Goal: Information Seeking & Learning: Check status

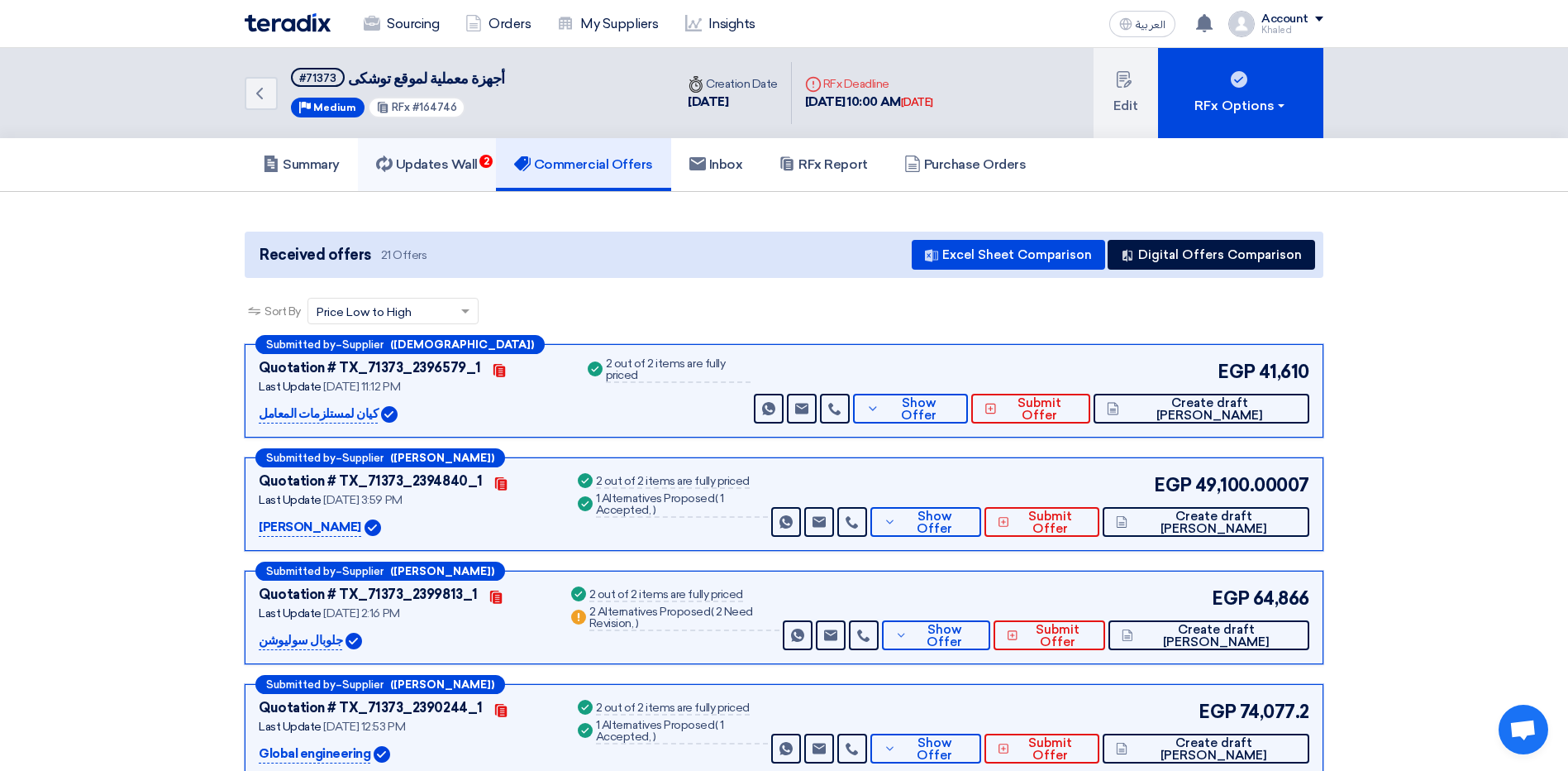
click at [433, 159] on h5 "Updates Wall 2" at bounding box center [427, 164] width 101 height 17
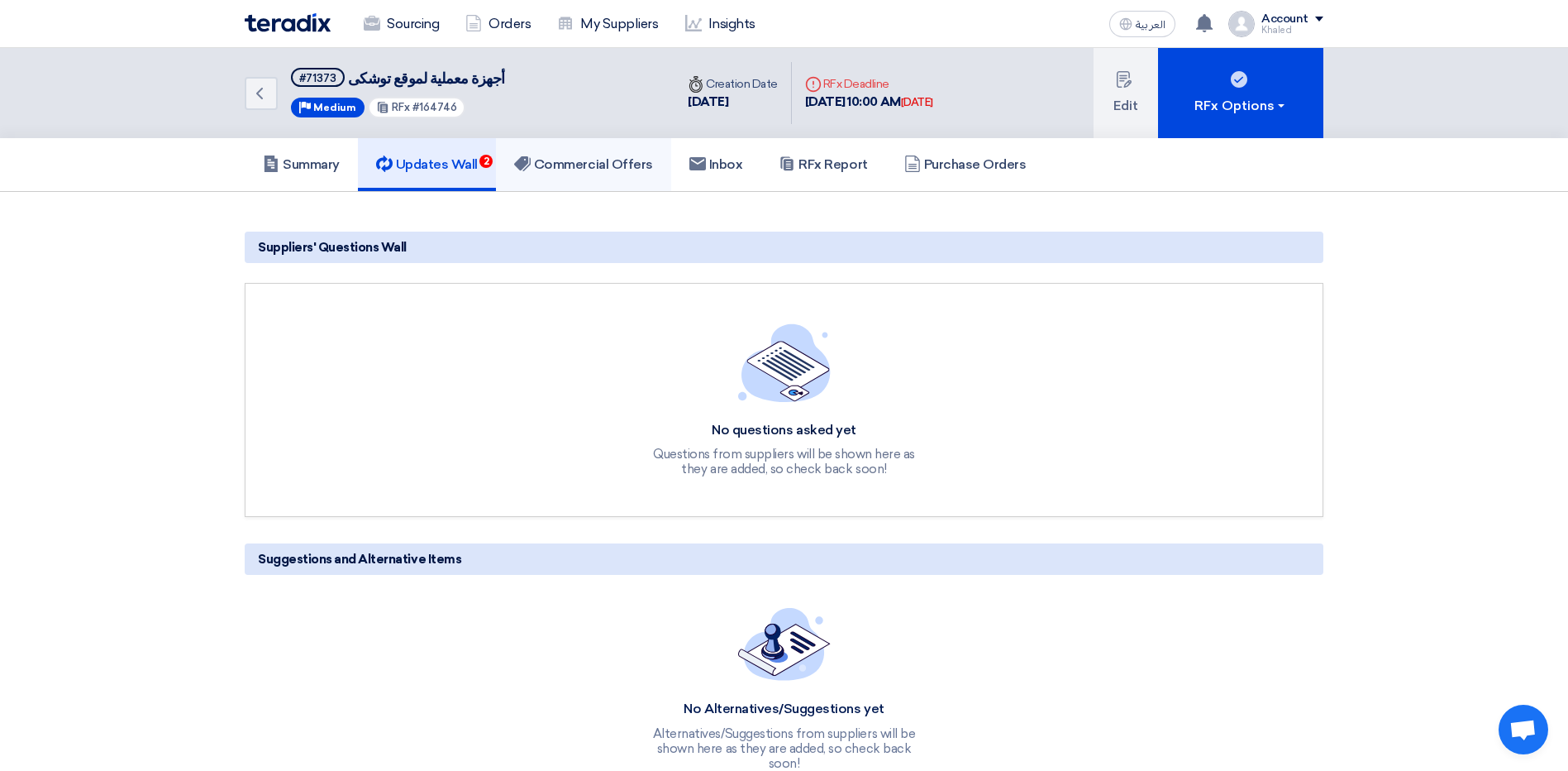
click at [568, 161] on h5 "Commercial Offers" at bounding box center [584, 164] width 139 height 17
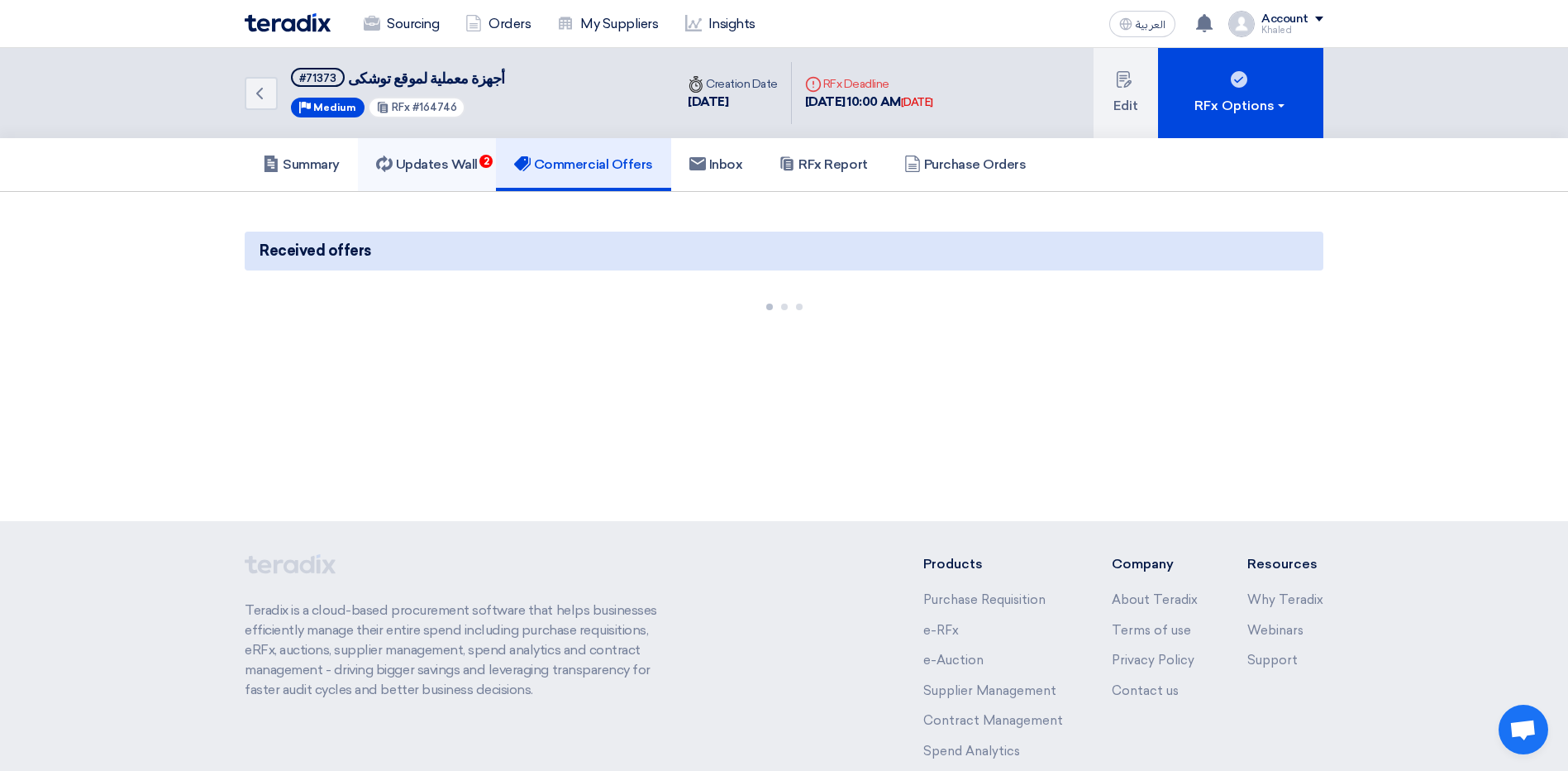
click at [472, 163] on h5 "Updates Wall 2" at bounding box center [427, 164] width 101 height 17
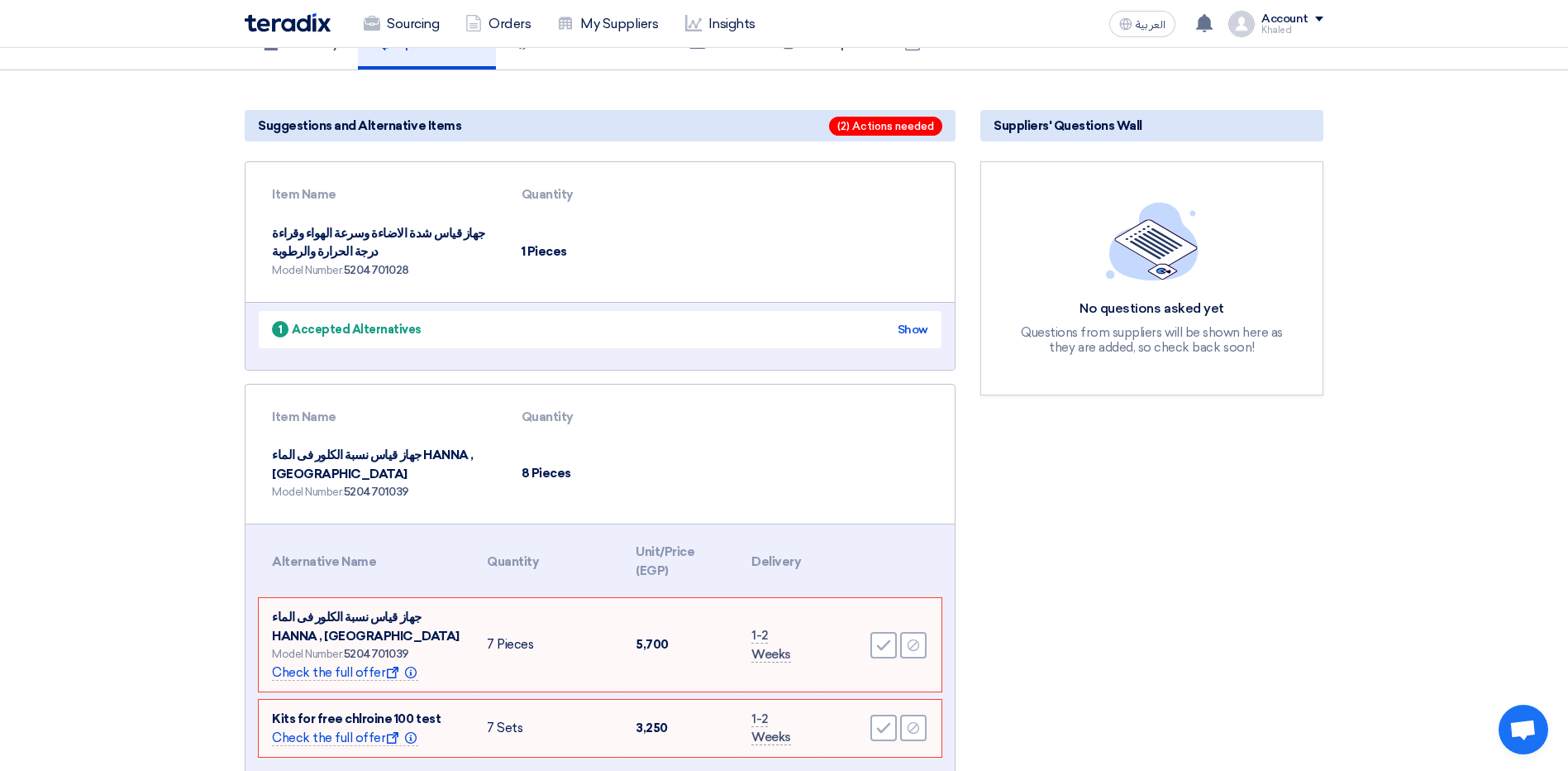
scroll to position [248, 0]
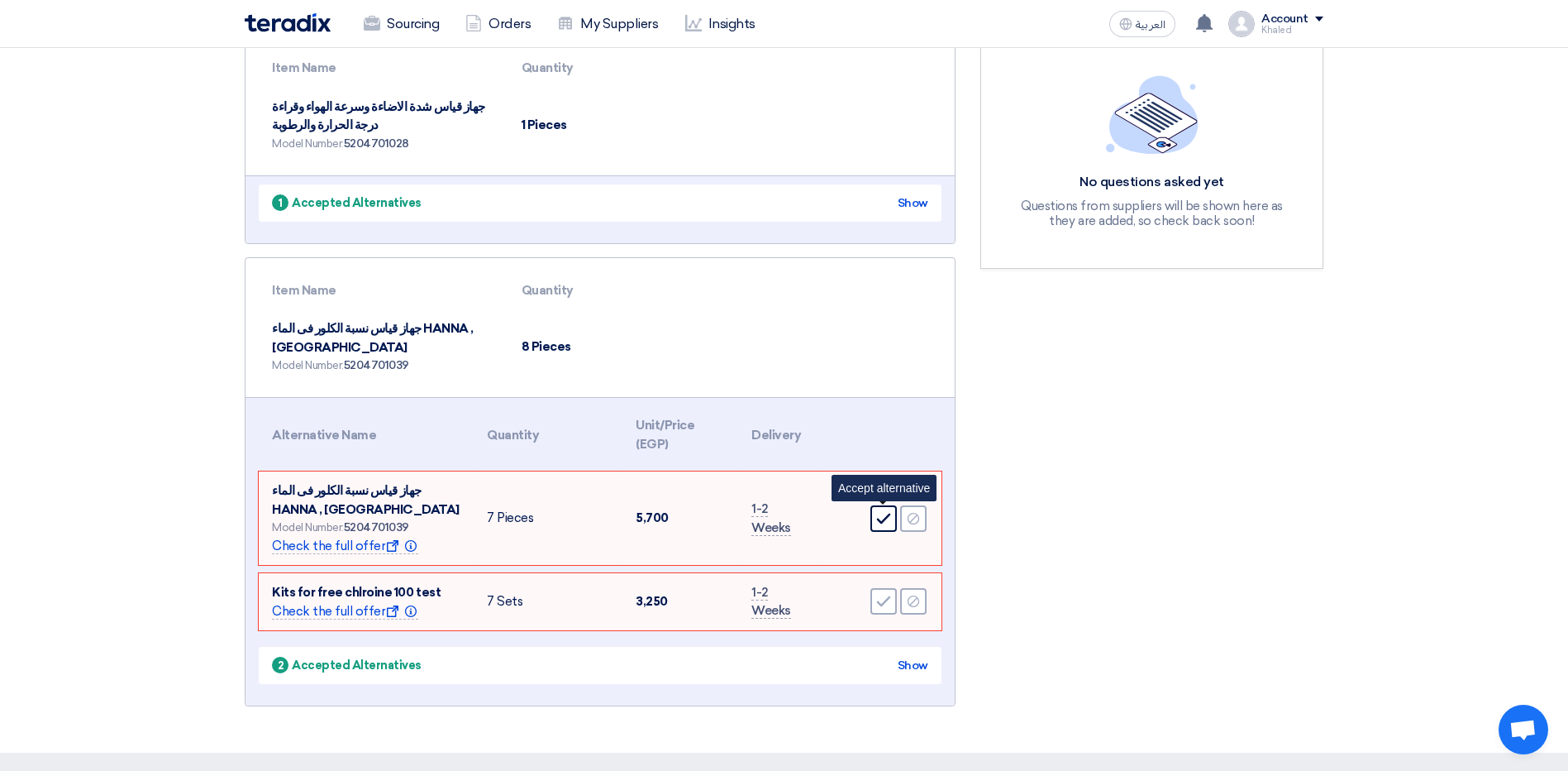
click at [878, 519] on use at bounding box center [884, 517] width 14 height 11
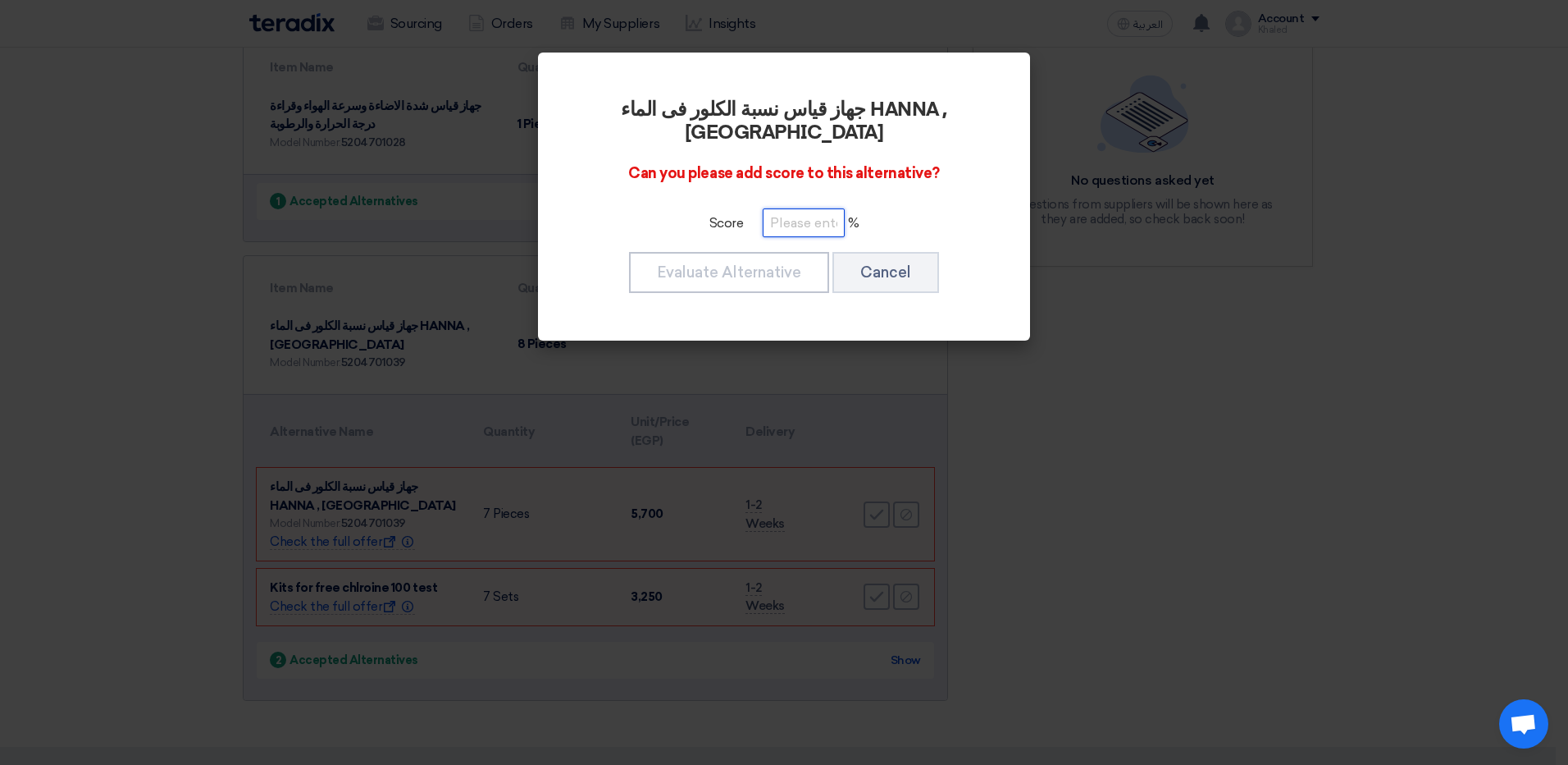
click at [797, 208] on input "number" at bounding box center [803, 222] width 82 height 29
type input "100"
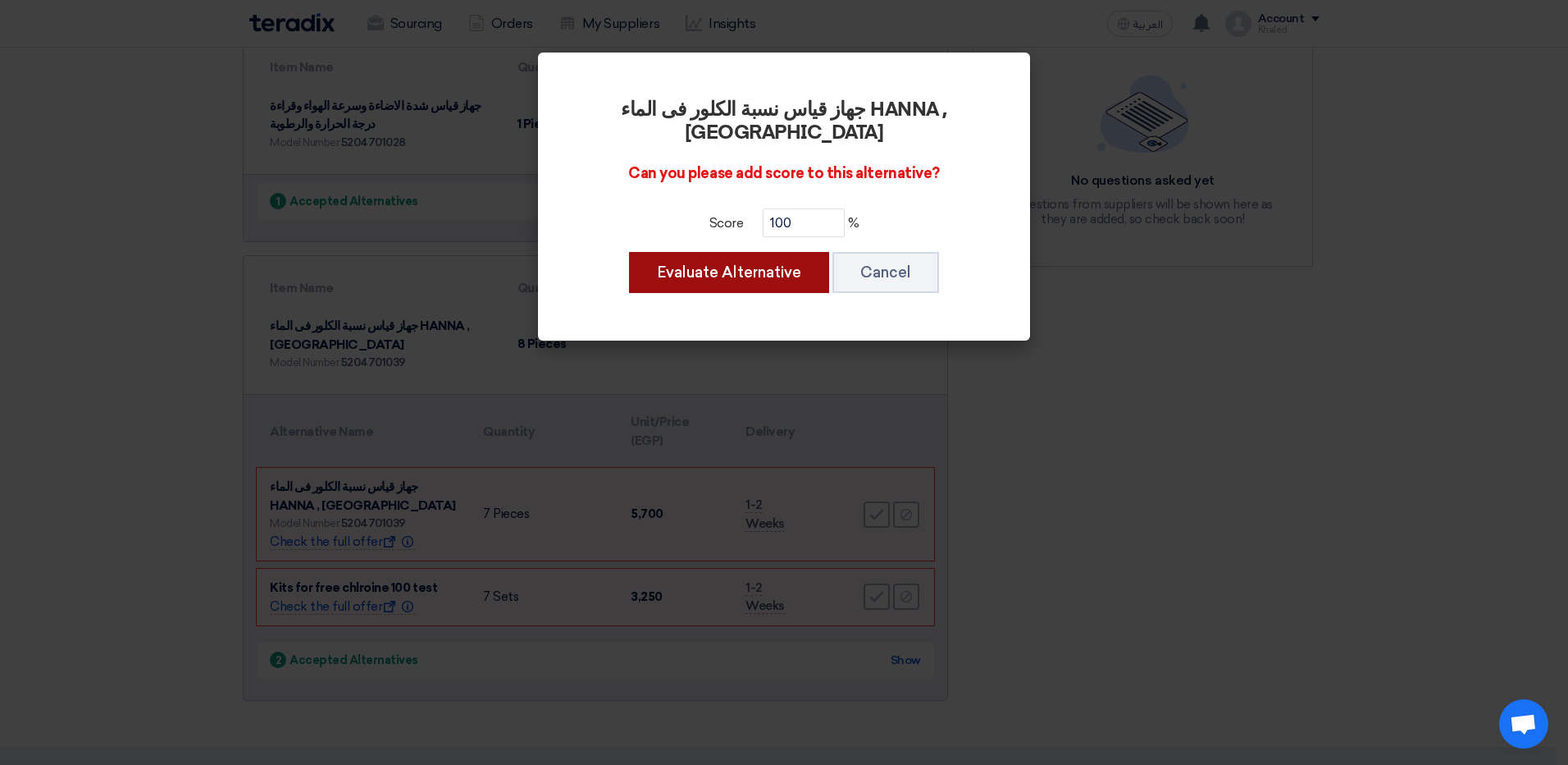
click at [728, 255] on button "Evaluate Alternative" at bounding box center [728, 272] width 200 height 41
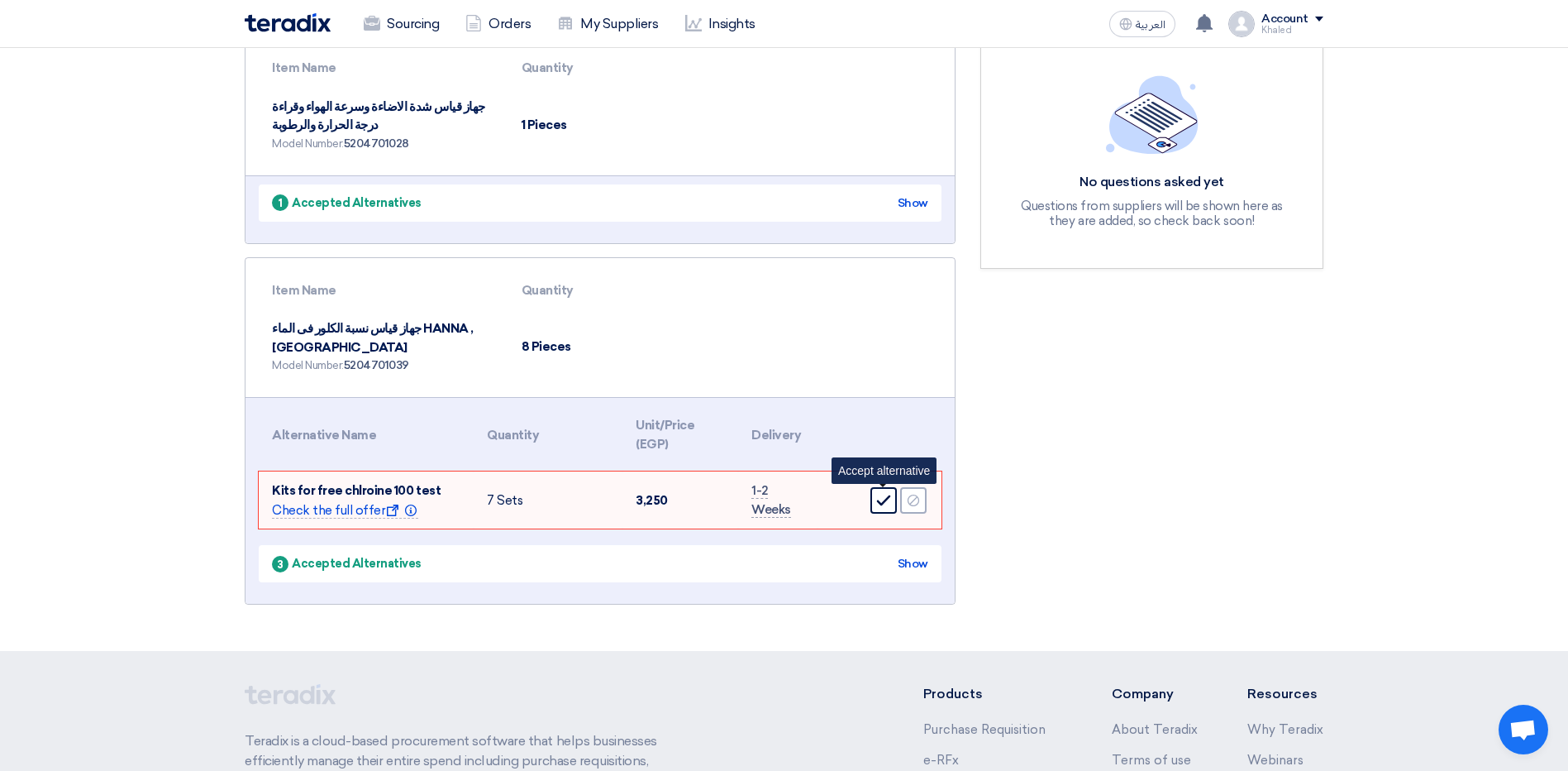
click at [883, 509] on div "Accept" at bounding box center [883, 499] width 27 height 27
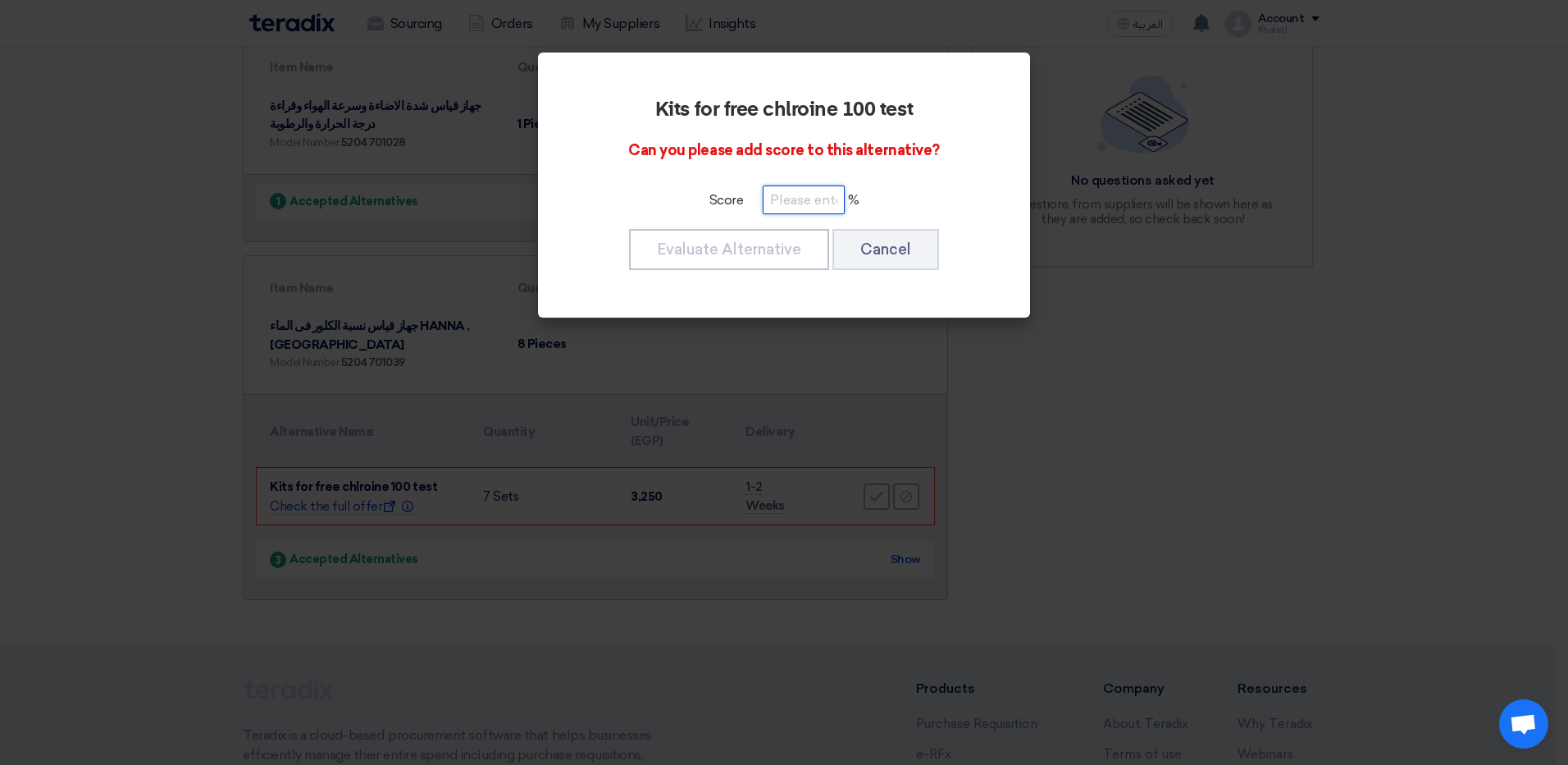
click at [780, 190] on input "number" at bounding box center [803, 199] width 82 height 29
type input "100"
click at [711, 238] on button "Evaluate Alternative" at bounding box center [728, 250] width 200 height 41
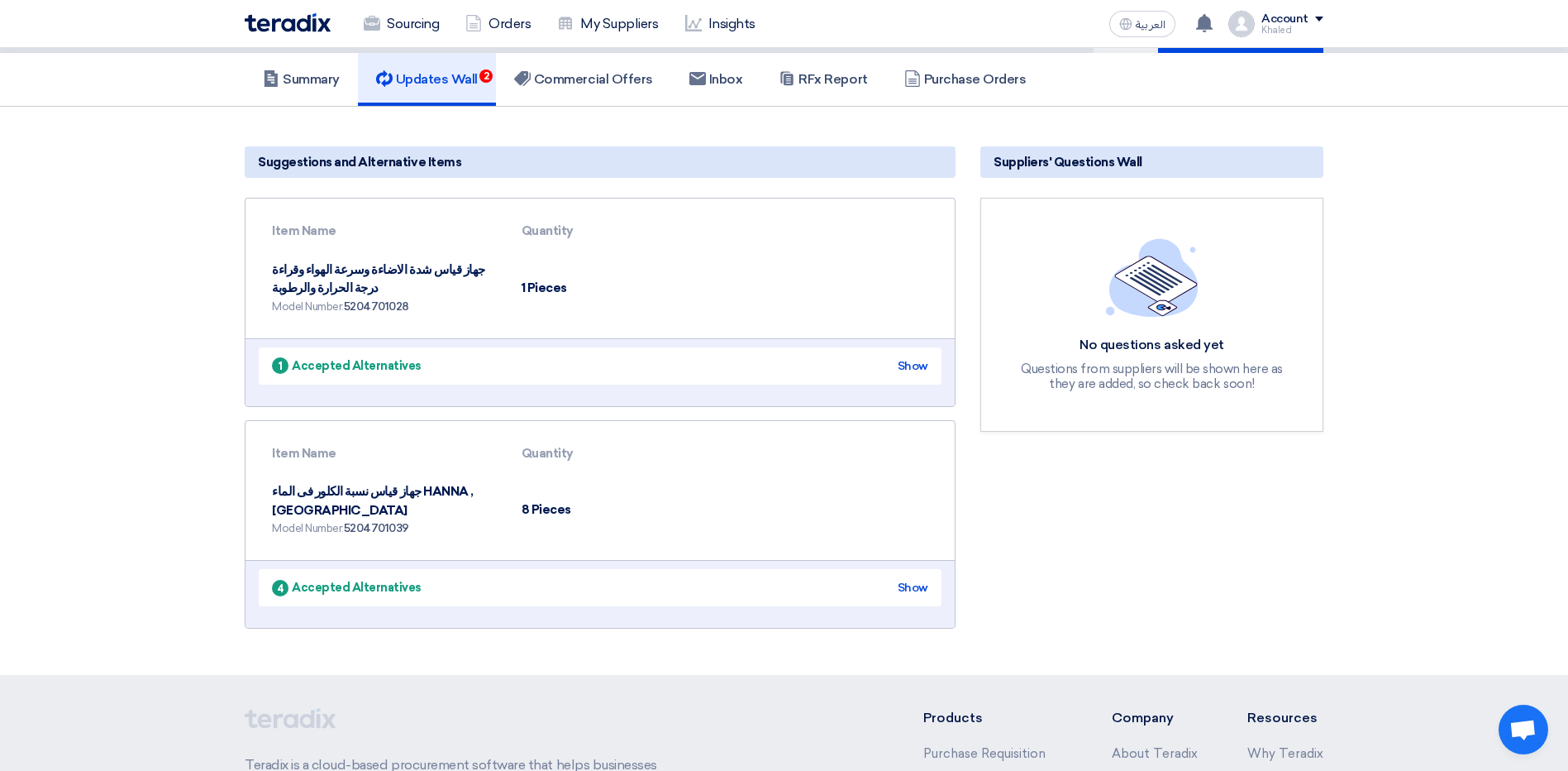
scroll to position [0, 0]
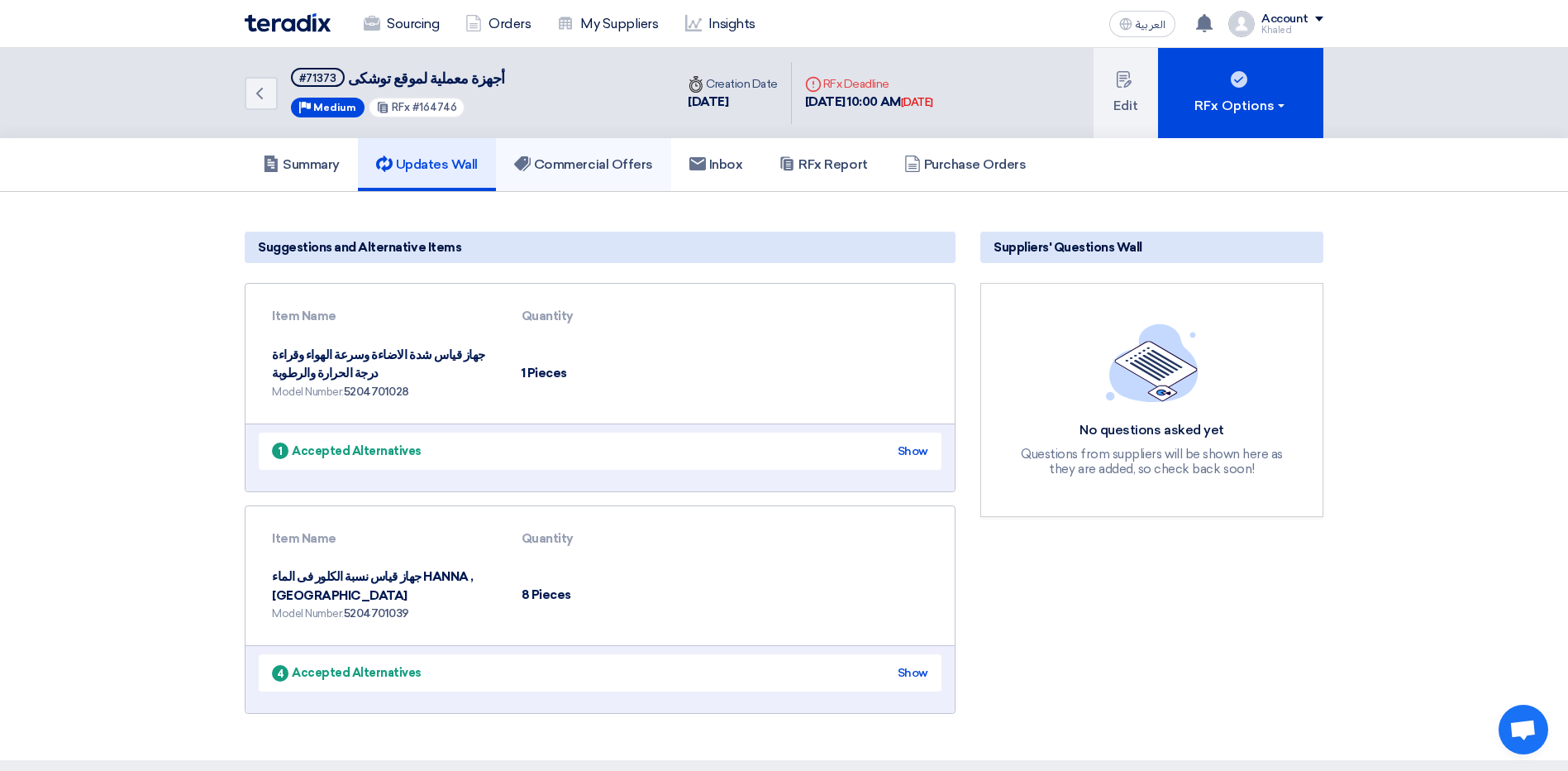
click at [595, 173] on h5 "Commercial Offers" at bounding box center [584, 164] width 139 height 17
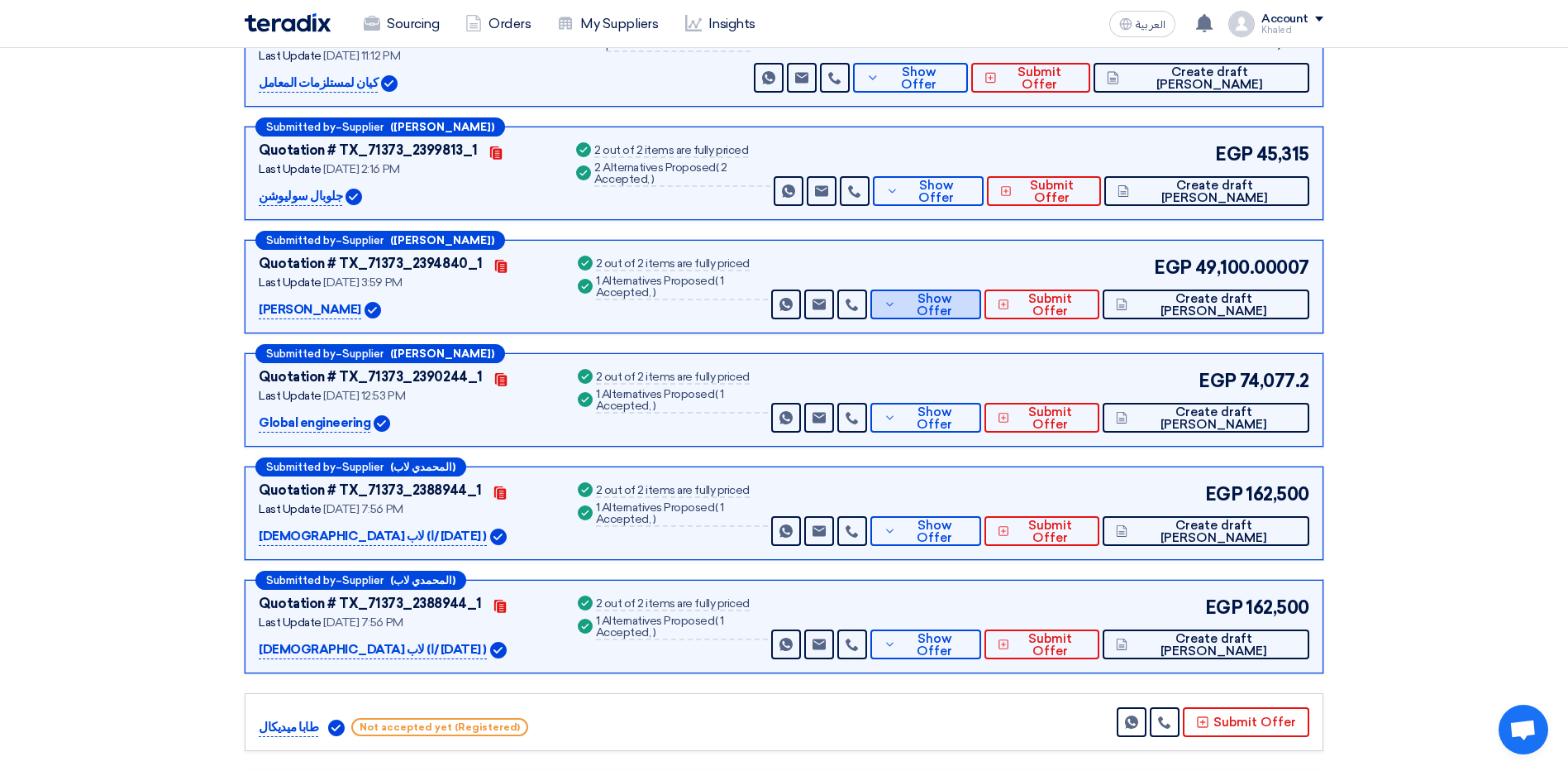
scroll to position [248, 0]
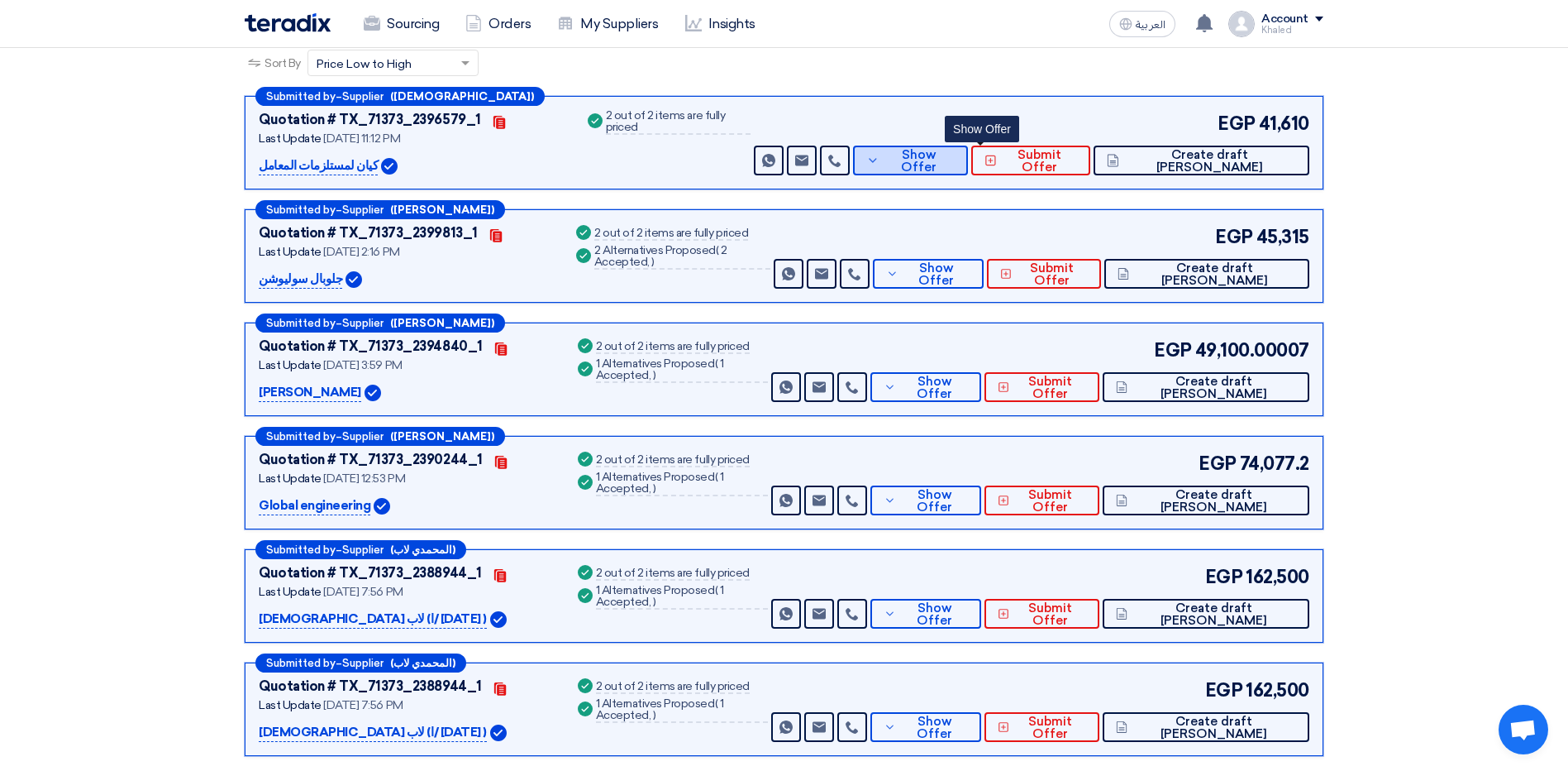
click at [967, 150] on button "Show Offer" at bounding box center [911, 160] width 115 height 30
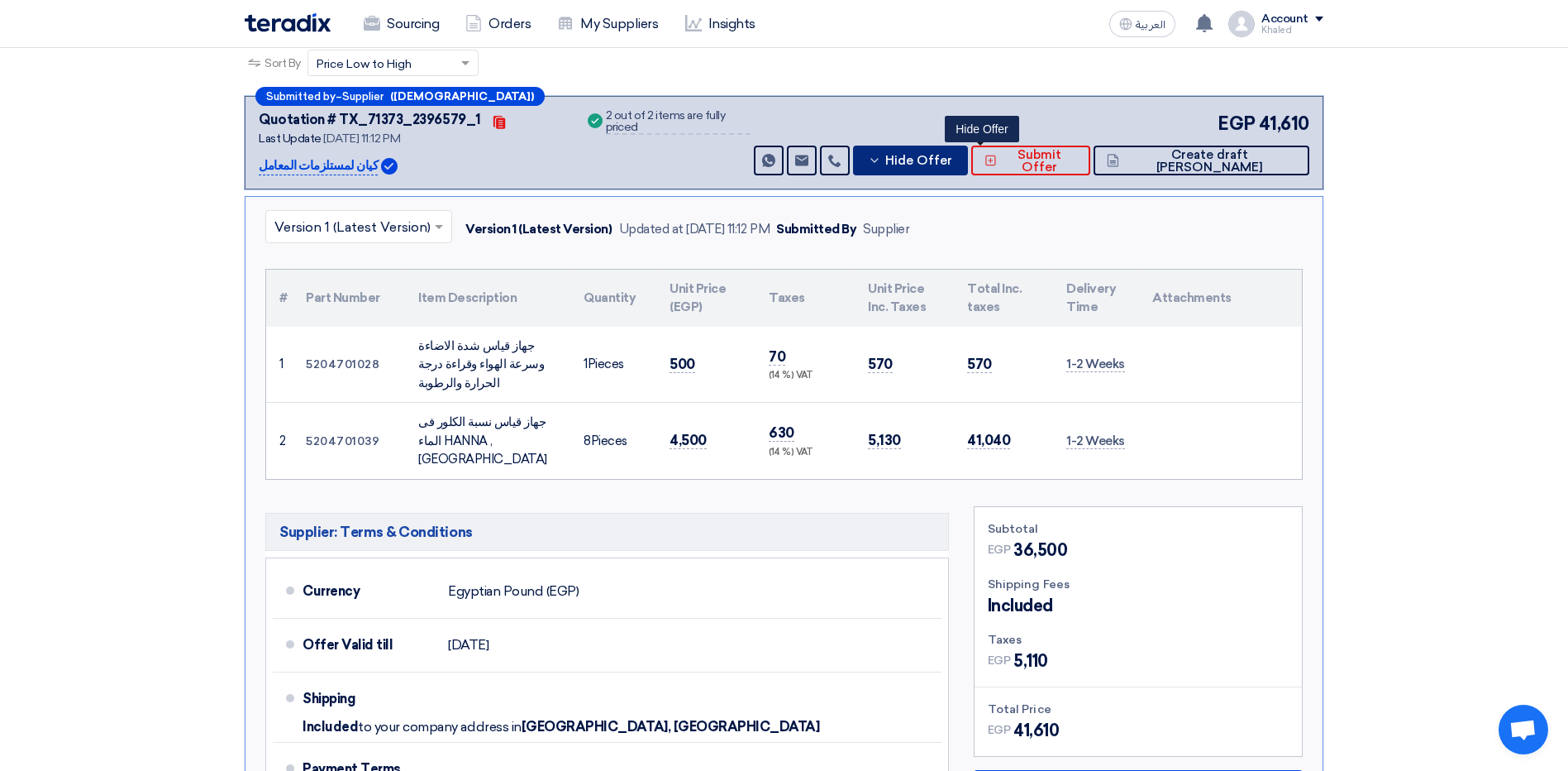
click at [952, 154] on span "Hide Offer" at bounding box center [918, 160] width 67 height 12
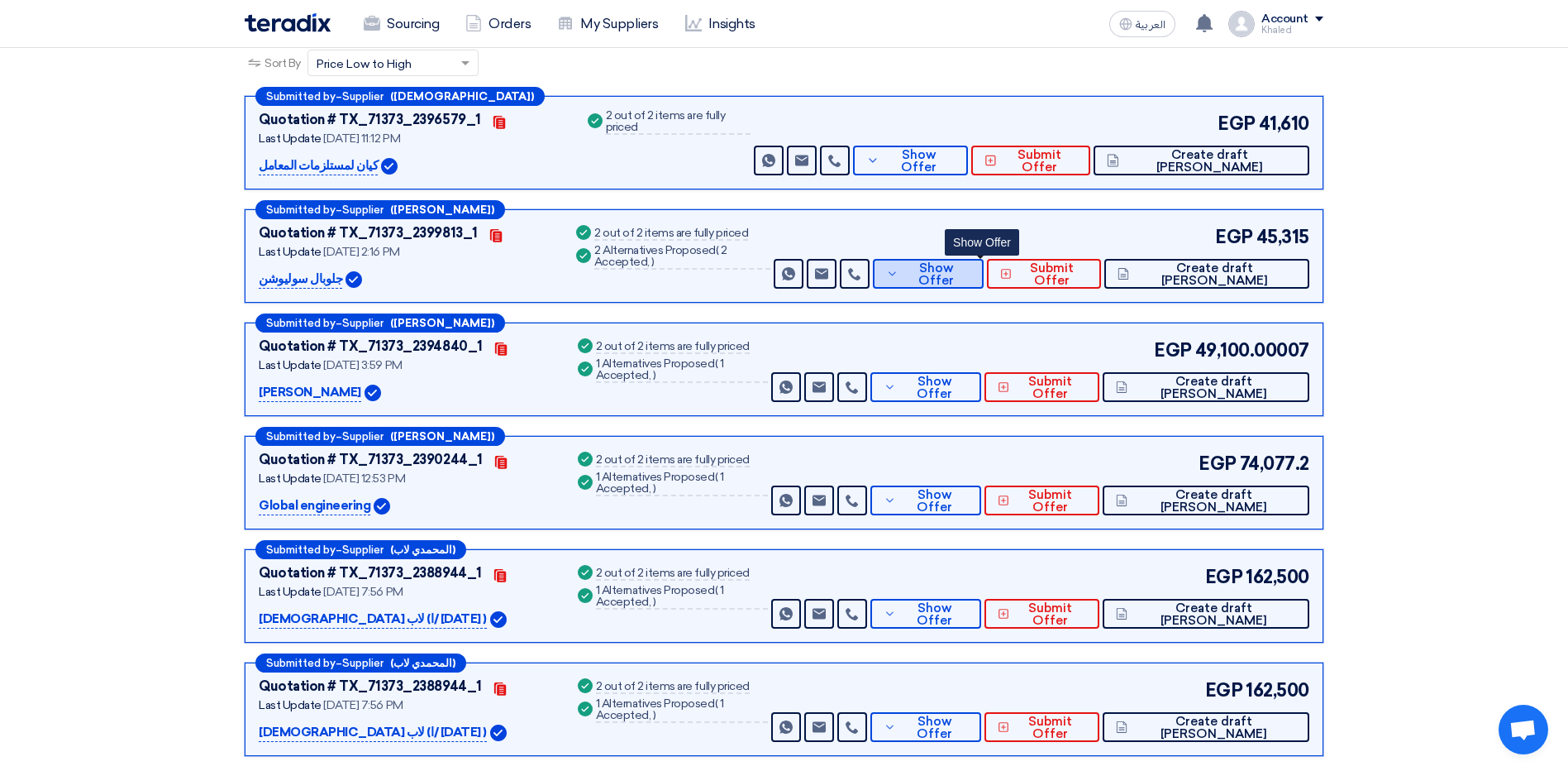
click at [966, 267] on span "Show Offer" at bounding box center [937, 274] width 68 height 25
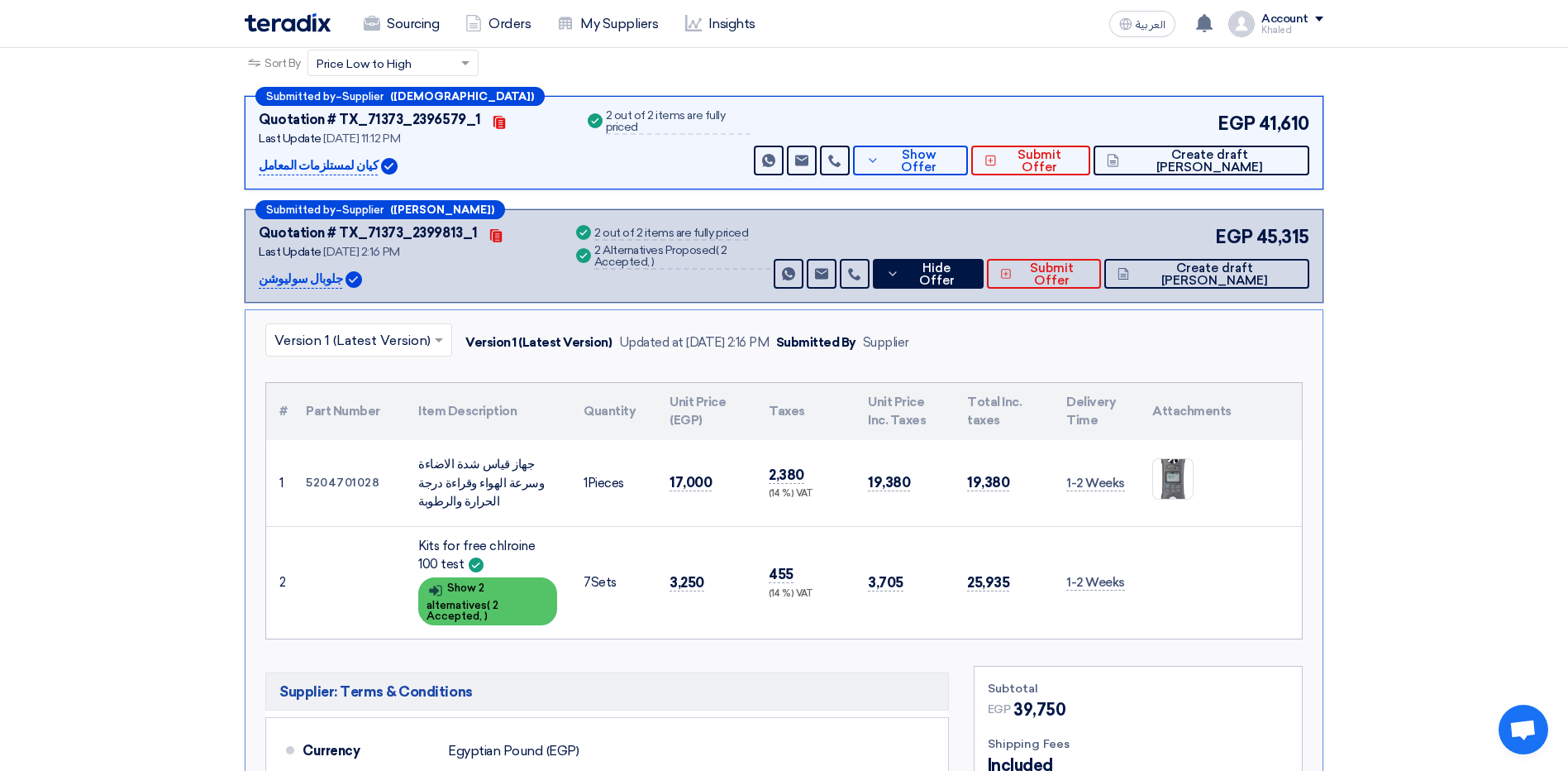
click at [461, 609] on span "2 Accepted," at bounding box center [462, 610] width 72 height 23
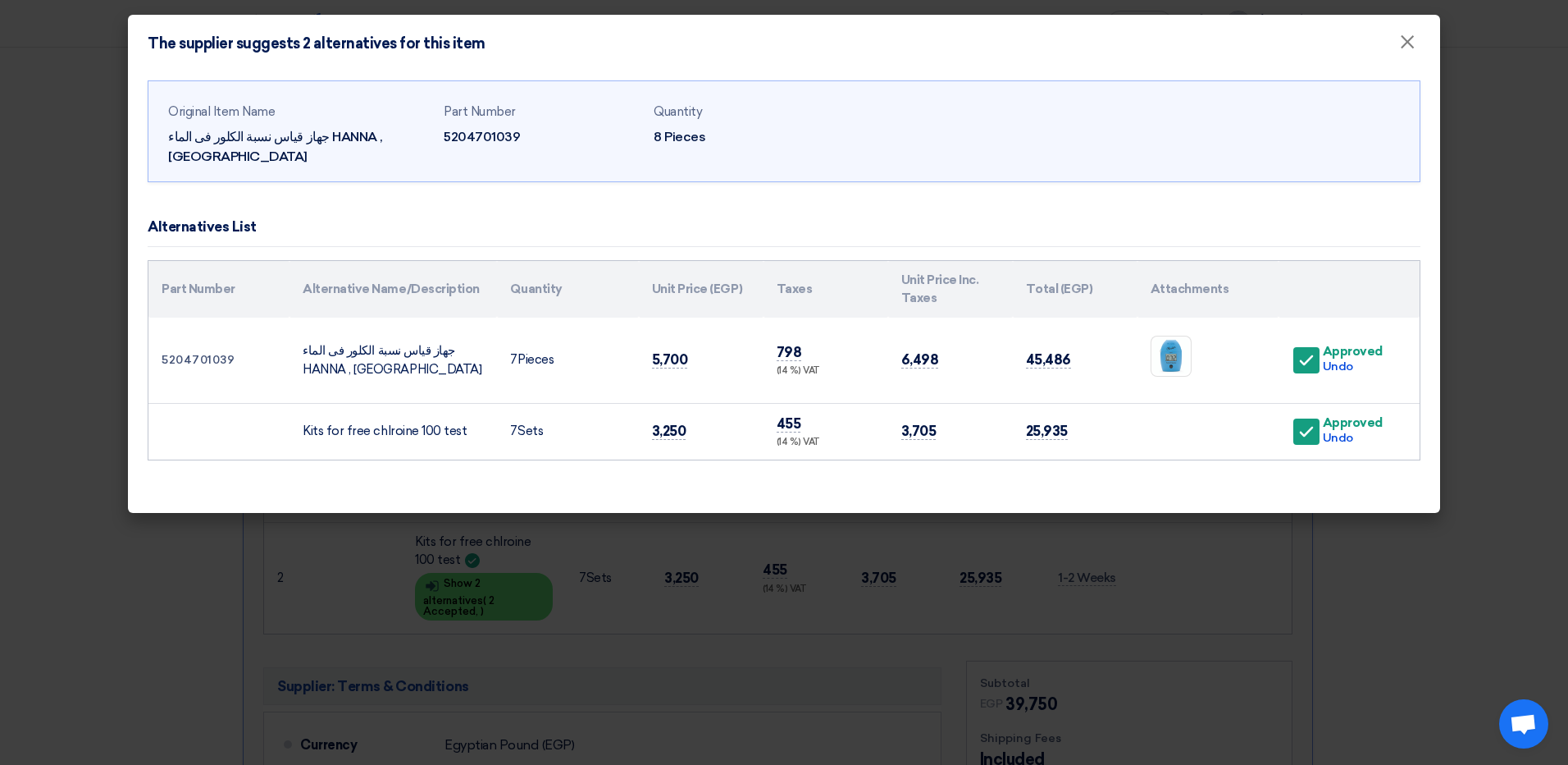
click at [459, 605] on modal-container "The supplier suggests 2 alternatives for this item × Original Item Name جهاز قي…" at bounding box center [784, 382] width 1568 height 765
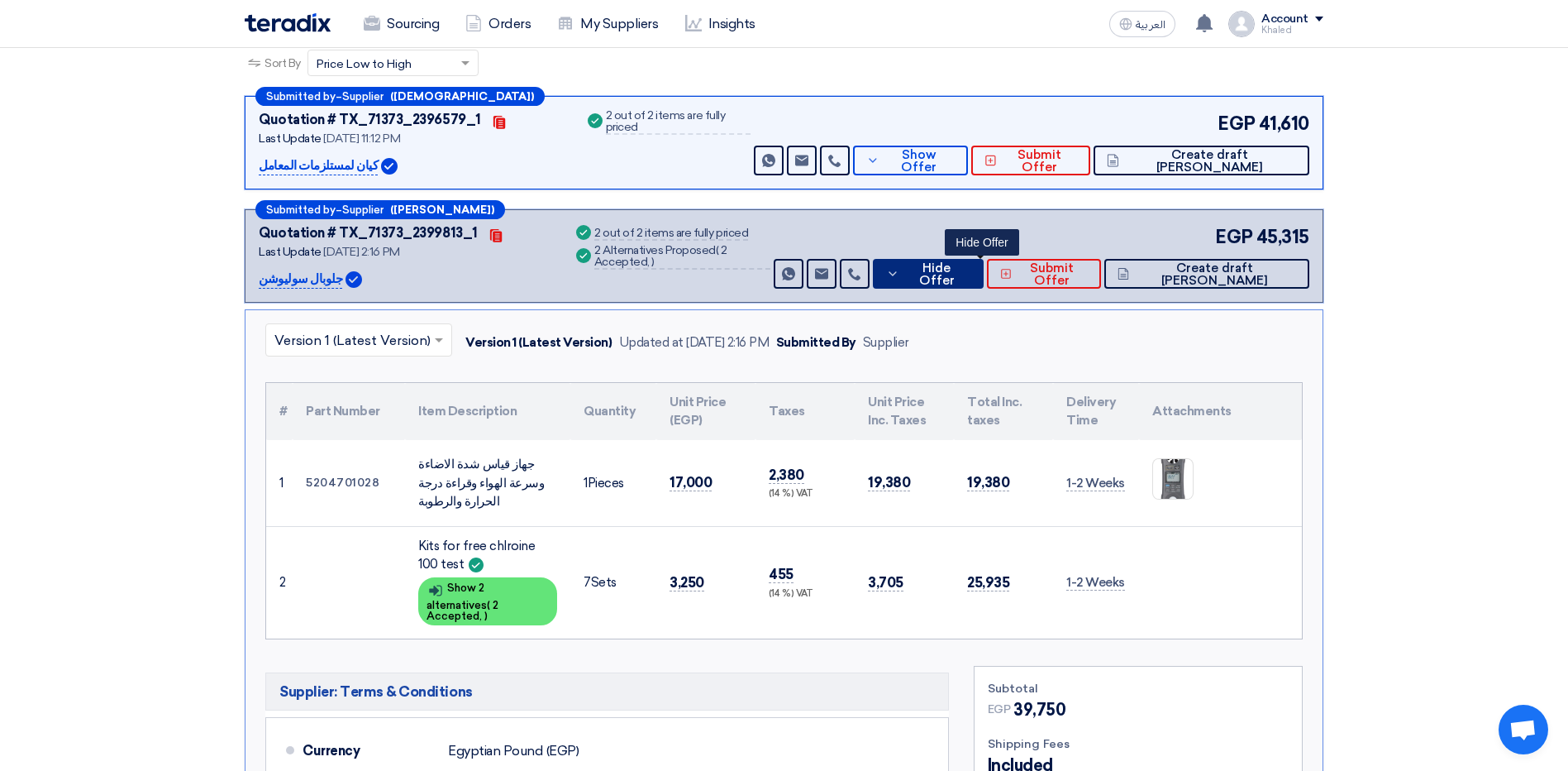
click at [975, 282] on button "Hide Offer" at bounding box center [928, 274] width 110 height 30
